Goal: Complete application form: Complete application form

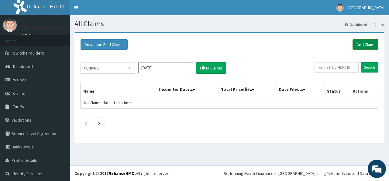
click at [355, 45] on link "Add Claim" at bounding box center [366, 44] width 26 height 10
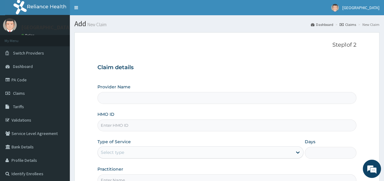
type input "[GEOGRAPHIC_DATA]"
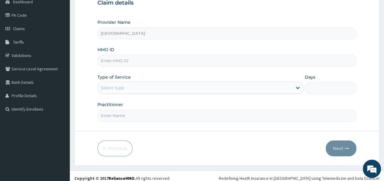
scroll to position [68, 0]
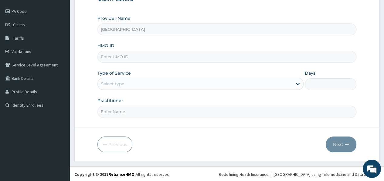
click at [176, 56] on input "HMO ID" at bounding box center [227, 57] width 259 height 12
type input "ygn/10003/a"
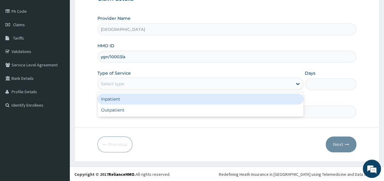
click at [147, 83] on div "Select type" at bounding box center [195, 84] width 195 height 10
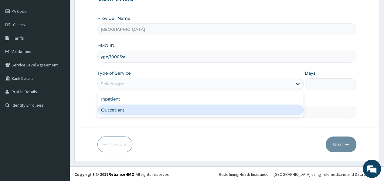
click at [141, 107] on div "Outpatient" at bounding box center [201, 109] width 206 height 11
type input "1"
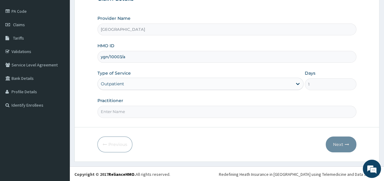
click at [145, 111] on input "Practitioner" at bounding box center [227, 111] width 259 height 12
type input "Dr Temitope"
click at [337, 144] on button "Next" at bounding box center [341, 144] width 31 height 16
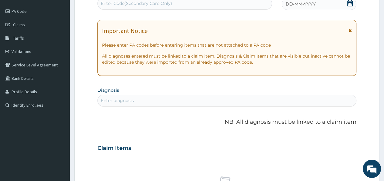
click at [351, 29] on icon at bounding box center [350, 30] width 3 height 4
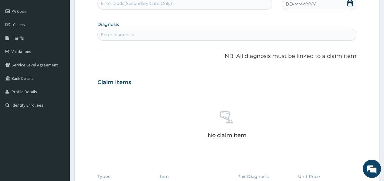
click at [349, 2] on icon at bounding box center [350, 3] width 6 height 6
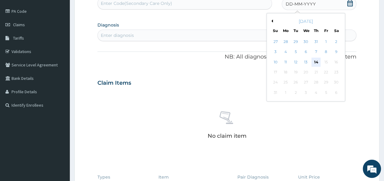
click at [316, 60] on div "14" at bounding box center [316, 61] width 9 height 9
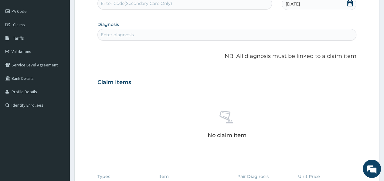
click at [216, 33] on div "Enter diagnosis" at bounding box center [227, 35] width 259 height 10
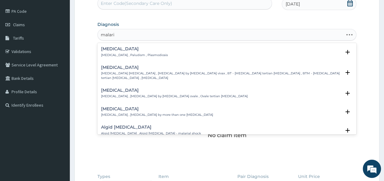
type input "malaria"
click at [113, 52] on div "Malaria Malaria , Paludism , Plasmodiosis" at bounding box center [134, 52] width 67 height 11
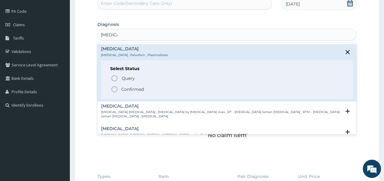
click at [112, 89] on icon "status option filled" at bounding box center [114, 88] width 7 height 7
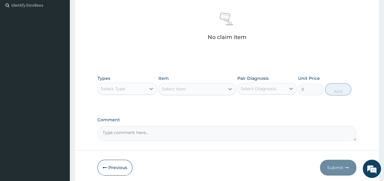
scroll to position [192, 0]
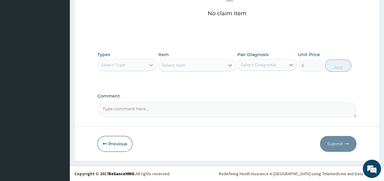
click at [150, 66] on icon at bounding box center [151, 65] width 6 height 6
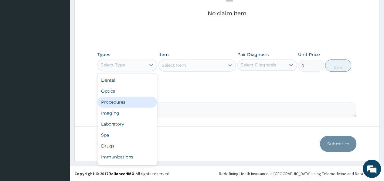
click at [129, 103] on div "Procedures" at bounding box center [128, 101] width 60 height 11
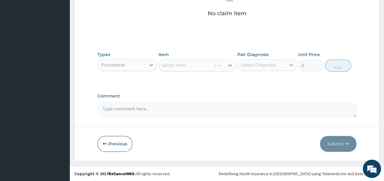
click at [230, 67] on div "Select Item" at bounding box center [198, 65] width 78 height 12
click at [230, 66] on icon at bounding box center [230, 65] width 6 height 6
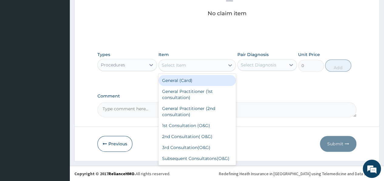
click at [202, 79] on div "General (Card)" at bounding box center [198, 80] width 78 height 11
type input "500"
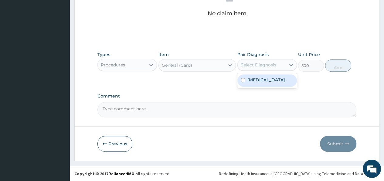
click at [250, 60] on div "Select Diagnosis" at bounding box center [262, 65] width 48 height 10
click at [248, 81] on label "Malaria" at bounding box center [267, 80] width 38 height 6
checkbox input "true"
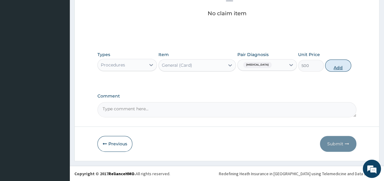
click at [340, 59] on button "Add" at bounding box center [339, 65] width 26 height 12
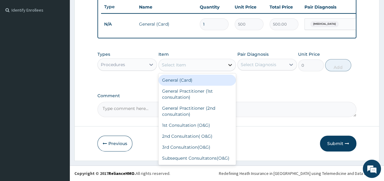
click at [230, 67] on icon at bounding box center [230, 65] width 6 height 6
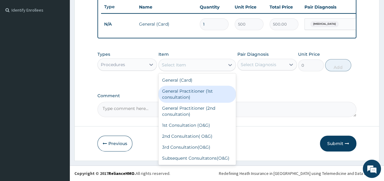
click at [211, 93] on div "General Practitioner (1st consultation)" at bounding box center [198, 93] width 78 height 17
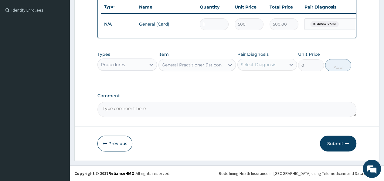
type input "1500"
click at [261, 66] on div "Select Diagnosis" at bounding box center [259, 64] width 36 height 6
click at [257, 81] on label "Malaria" at bounding box center [267, 79] width 38 height 6
checkbox input "true"
click at [335, 67] on button "Add" at bounding box center [339, 65] width 26 height 12
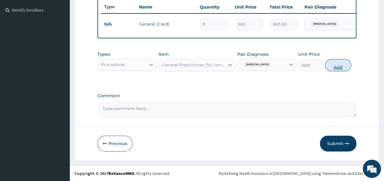
type input "0"
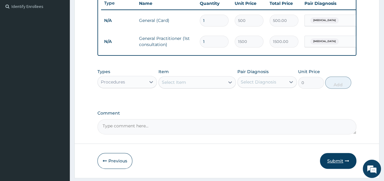
click at [334, 164] on button "Submit" at bounding box center [338, 161] width 36 height 16
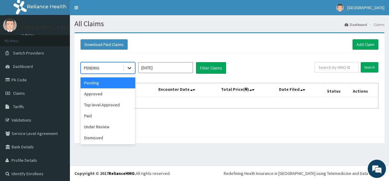
click at [129, 68] on icon at bounding box center [130, 68] width 4 height 2
click at [119, 93] on div "Approved" at bounding box center [108, 93] width 55 height 11
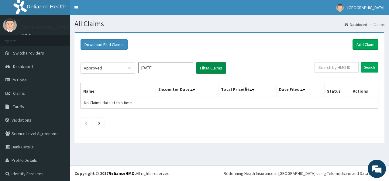
click at [204, 67] on button "Filter Claims" at bounding box center [211, 68] width 30 height 12
